Goal: Task Accomplishment & Management: Manage account settings

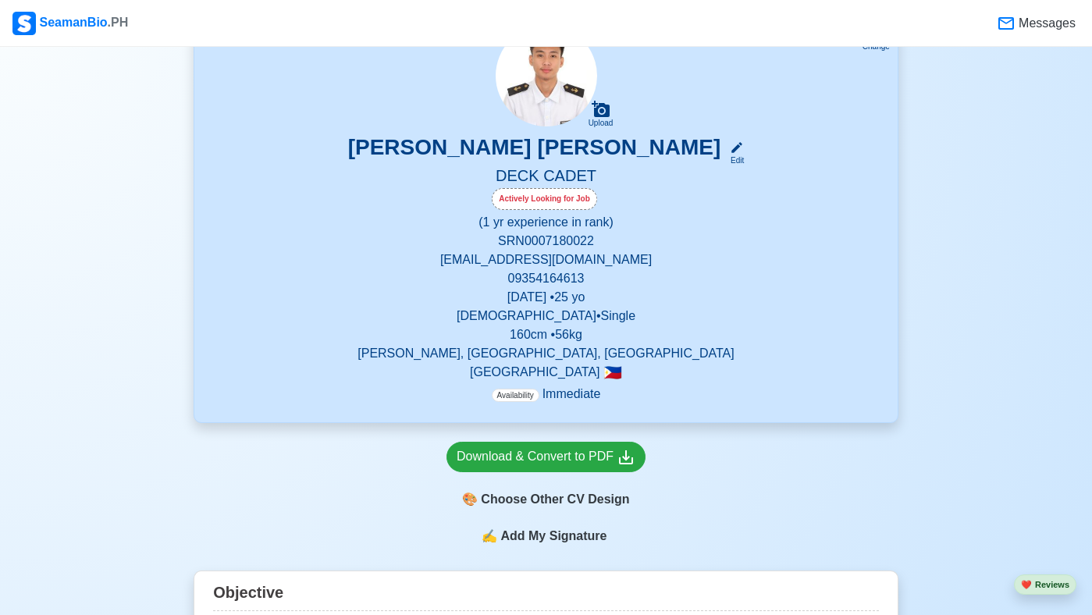
scroll to position [125, 0]
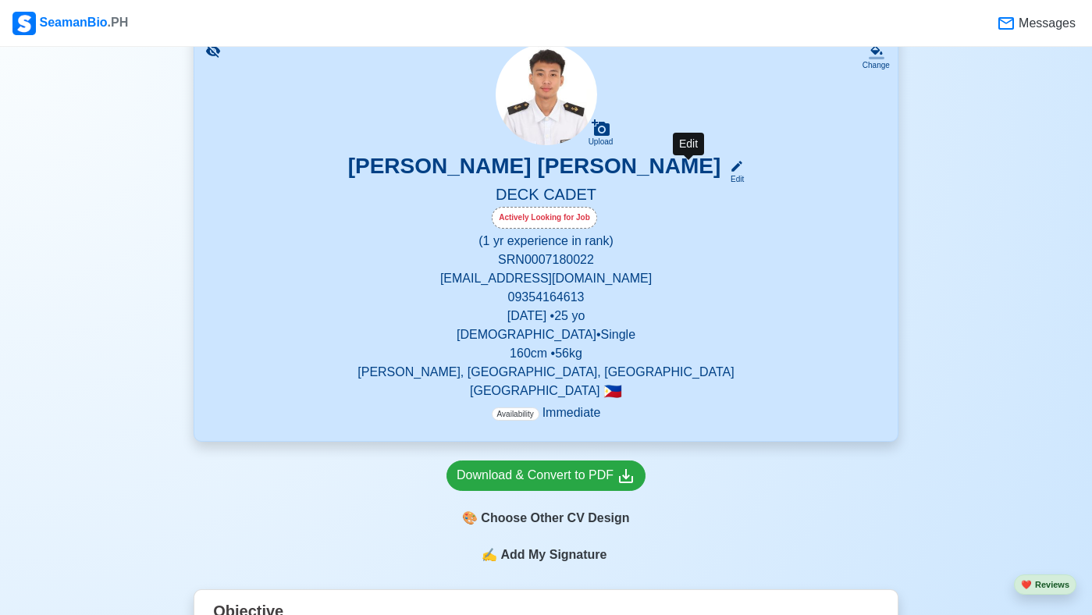
click at [730, 169] on icon at bounding box center [737, 166] width 14 height 14
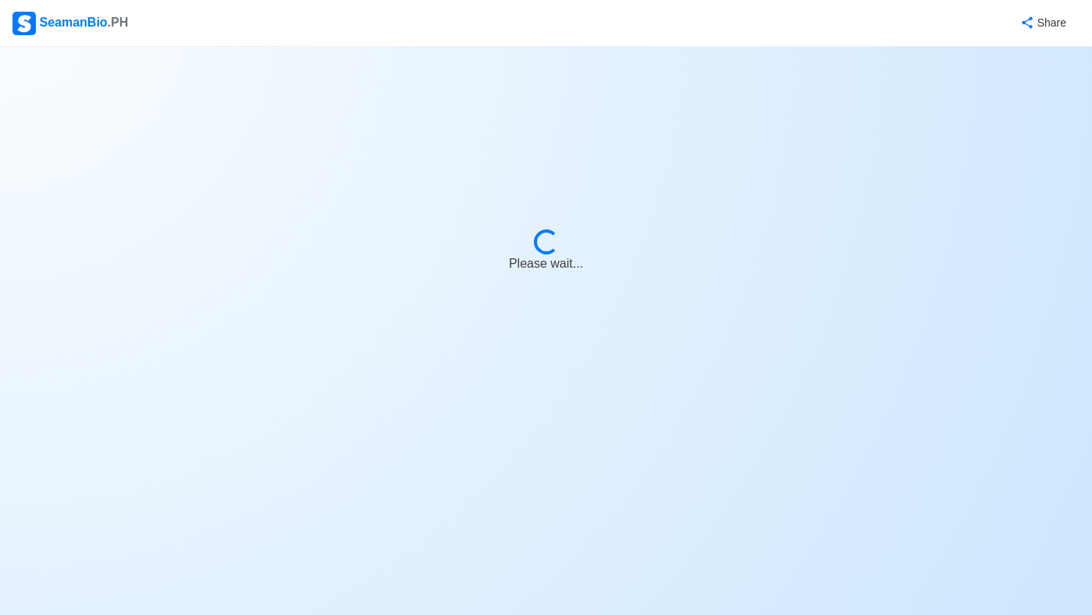
select select "Actively Looking for Job"
select select "Visible for Hiring"
select select "Single"
select select "[DEMOGRAPHIC_DATA]"
select select "PH"
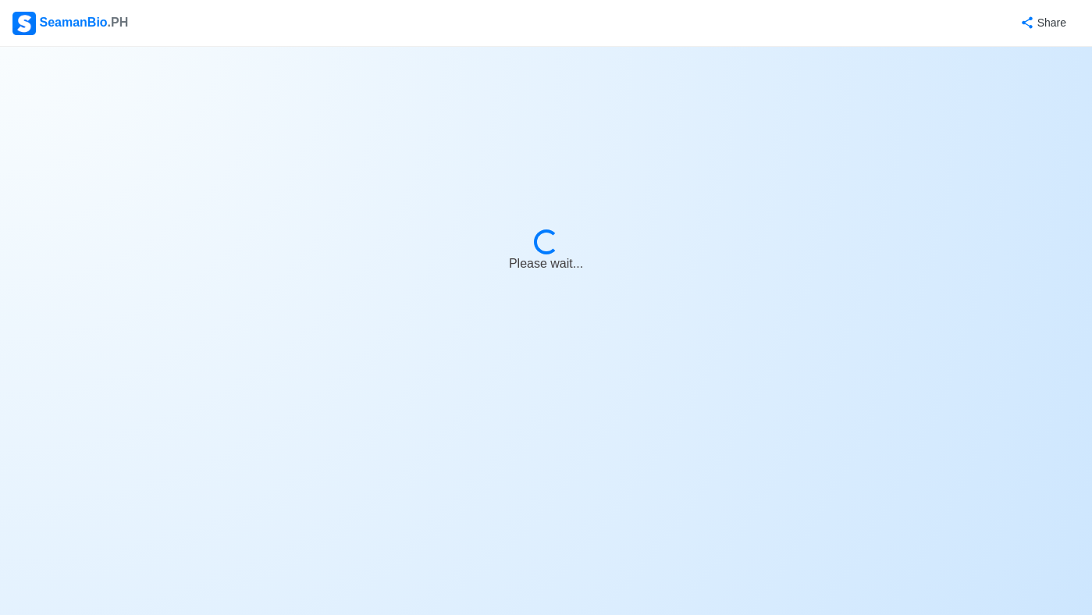
select select "1"
select select "0"
select select "4102416000000"
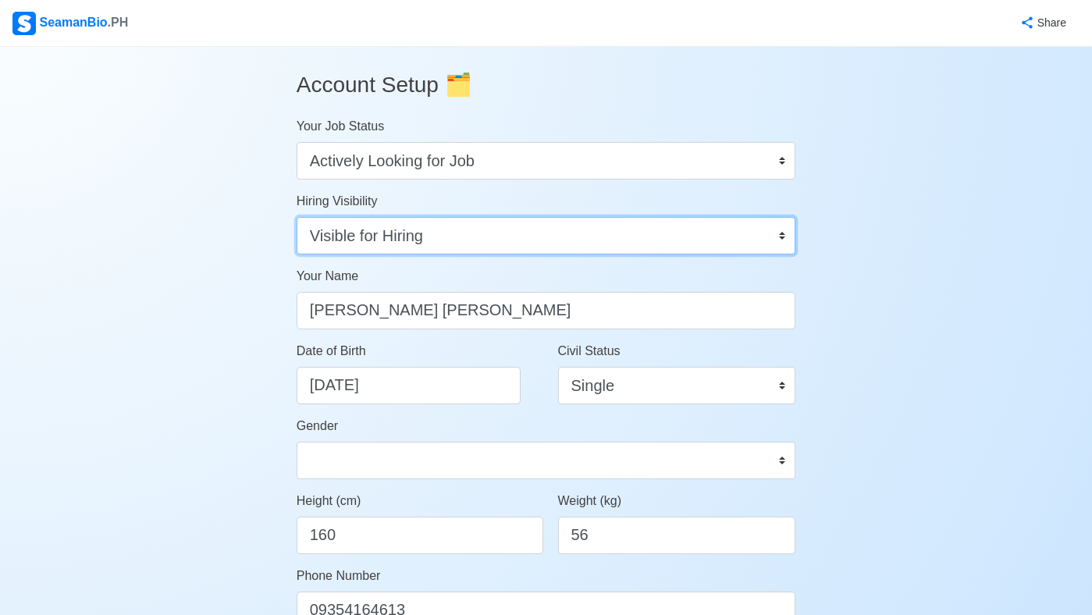
click at [785, 236] on select "Visible for Hiring Not Visible for Hiring" at bounding box center [547, 235] width 500 height 37
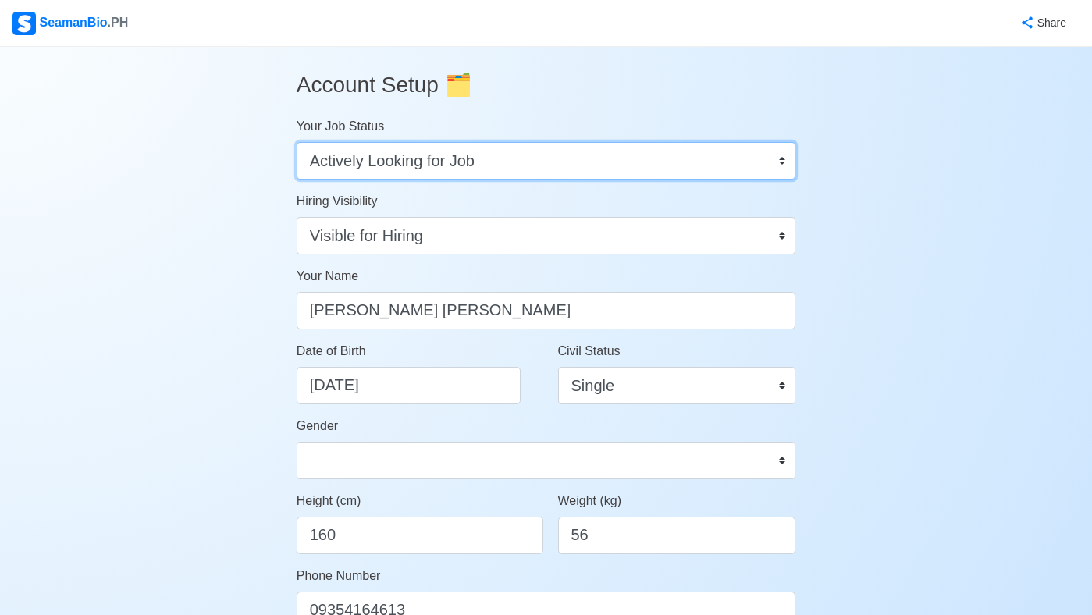
click at [776, 160] on select "Onboard Actively Looking for Job Not Looking for Job" at bounding box center [547, 160] width 500 height 37
click at [297, 142] on select "Onboard Actively Looking for Job Not Looking for Job" at bounding box center [547, 160] width 500 height 37
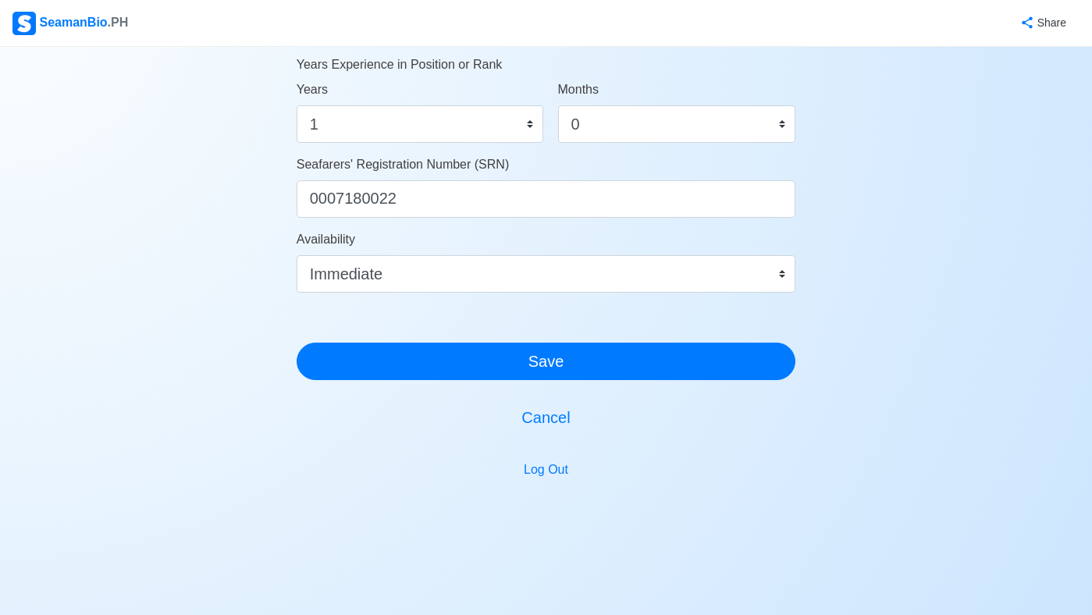
scroll to position [893, 0]
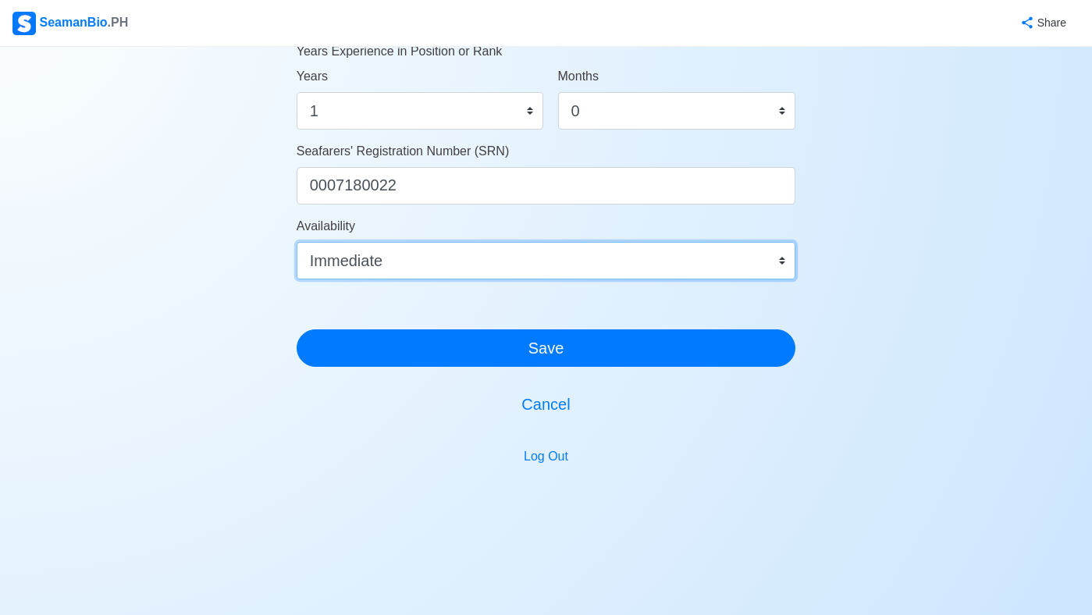
click at [789, 265] on select "Immediate [DATE] [DATE] [DATE] [DATE] [DATE] [DATE] [DATE] [DATE] [DATE]" at bounding box center [547, 260] width 500 height 37
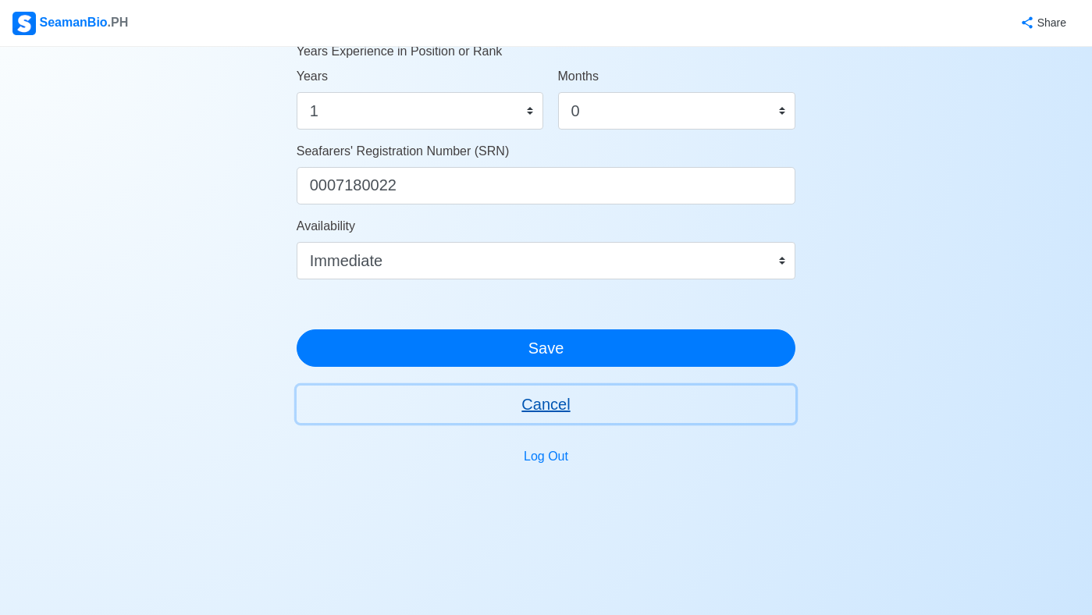
click at [550, 407] on button "Cancel" at bounding box center [547, 404] width 500 height 37
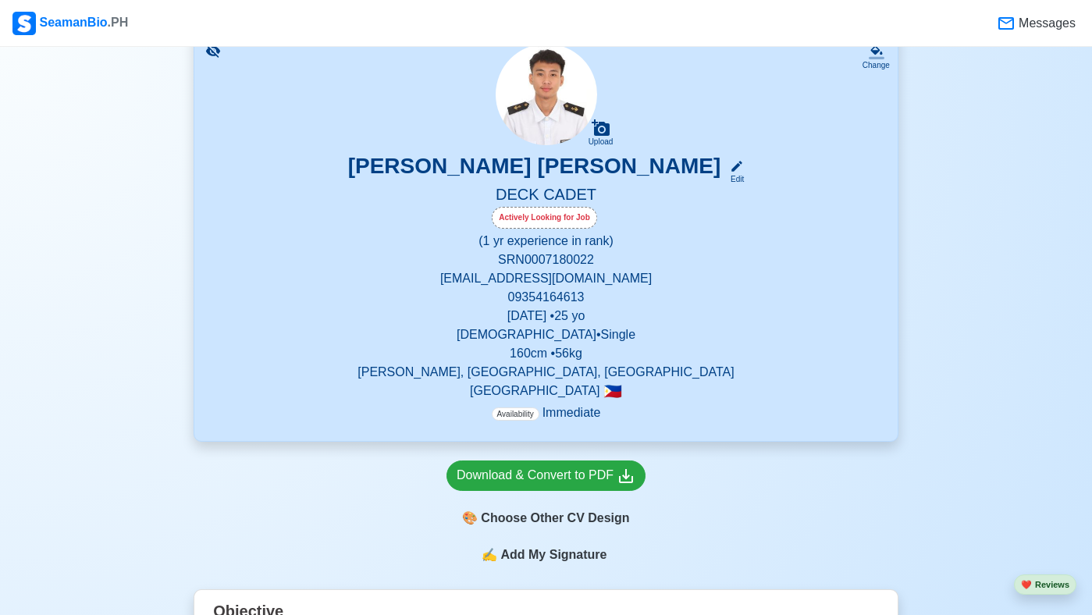
scroll to position [156, 0]
